Goal: Task Accomplishment & Management: Manage account settings

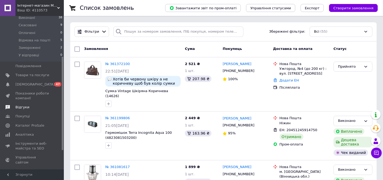
scroll to position [67, 0]
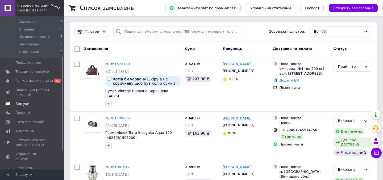
click at [20, 104] on span "Відгуки" at bounding box center [22, 104] width 14 height 5
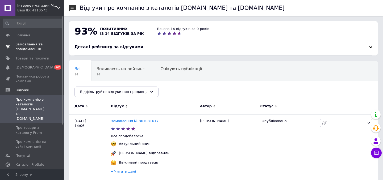
click at [29, 48] on span "Замовлення та повідомлення" at bounding box center [32, 47] width 34 height 10
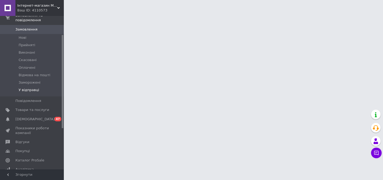
scroll to position [31, 0]
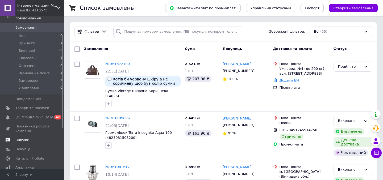
click at [26, 141] on span "Відгуки" at bounding box center [22, 140] width 14 height 5
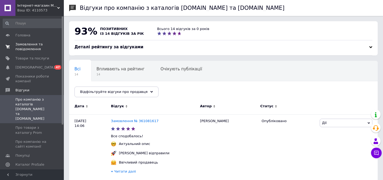
click at [31, 48] on span "Замовлення та повідомлення" at bounding box center [32, 47] width 34 height 10
